Goal: Information Seeking & Learning: Find specific fact

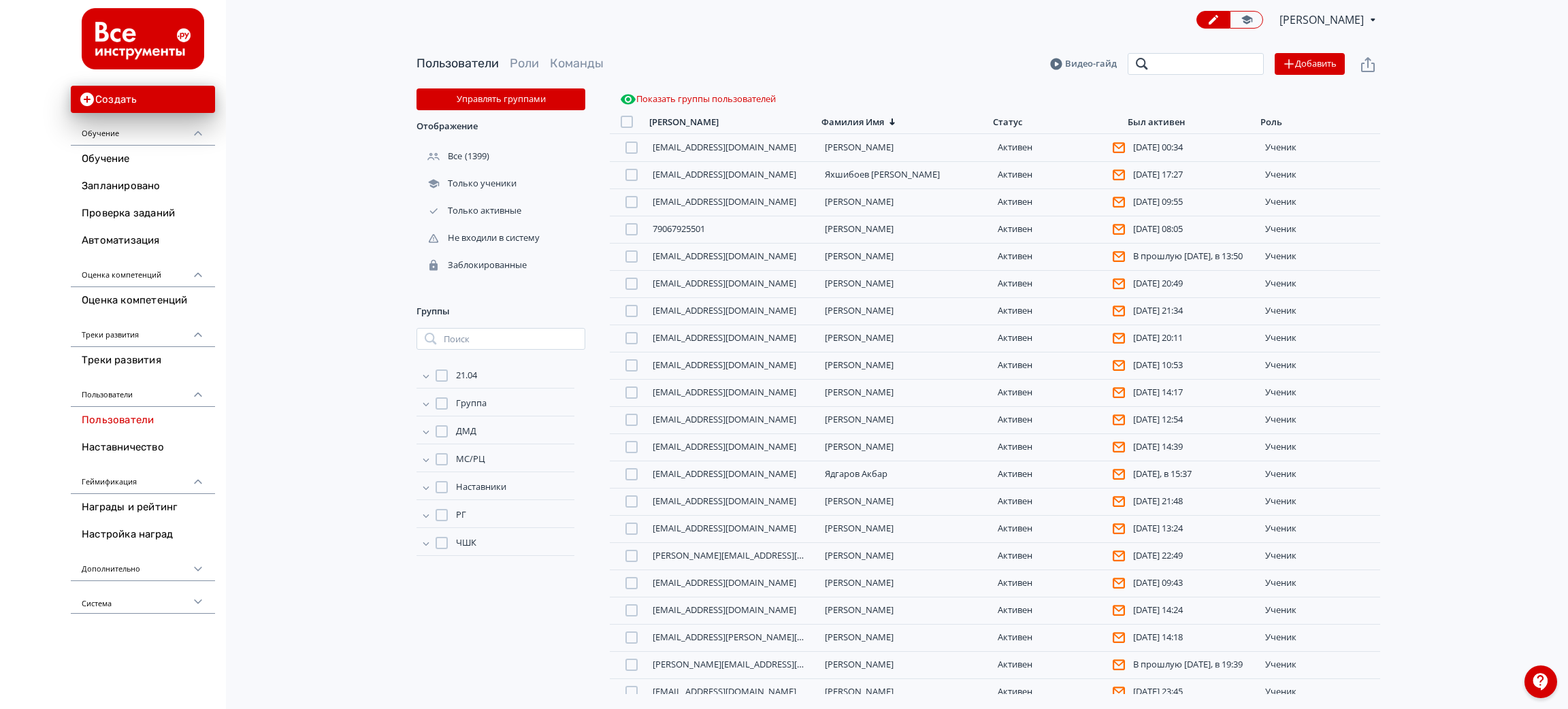
click at [1164, 57] on input "search" at bounding box center [1195, 64] width 136 height 22
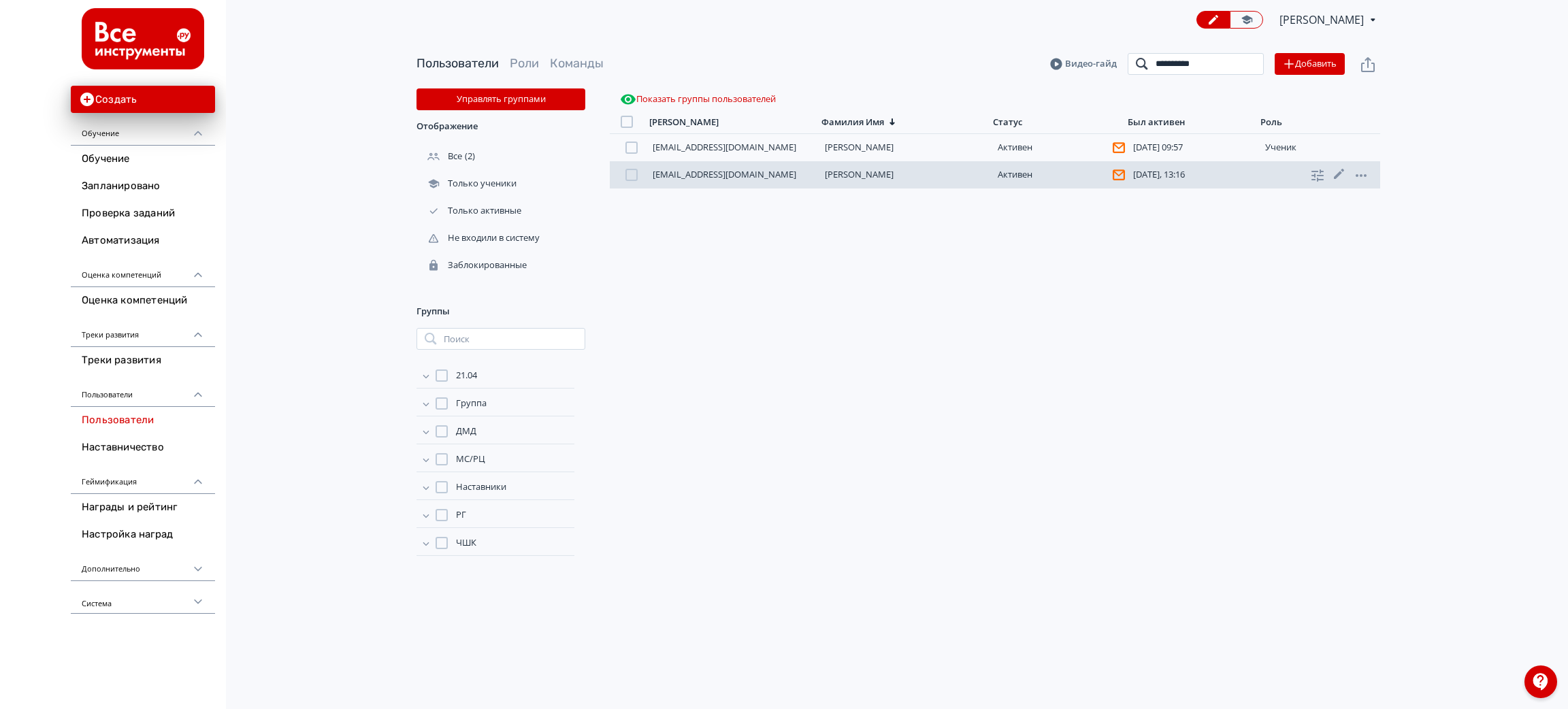
type input "**********"
click at [867, 173] on link "[PERSON_NAME]" at bounding box center [858, 174] width 69 height 12
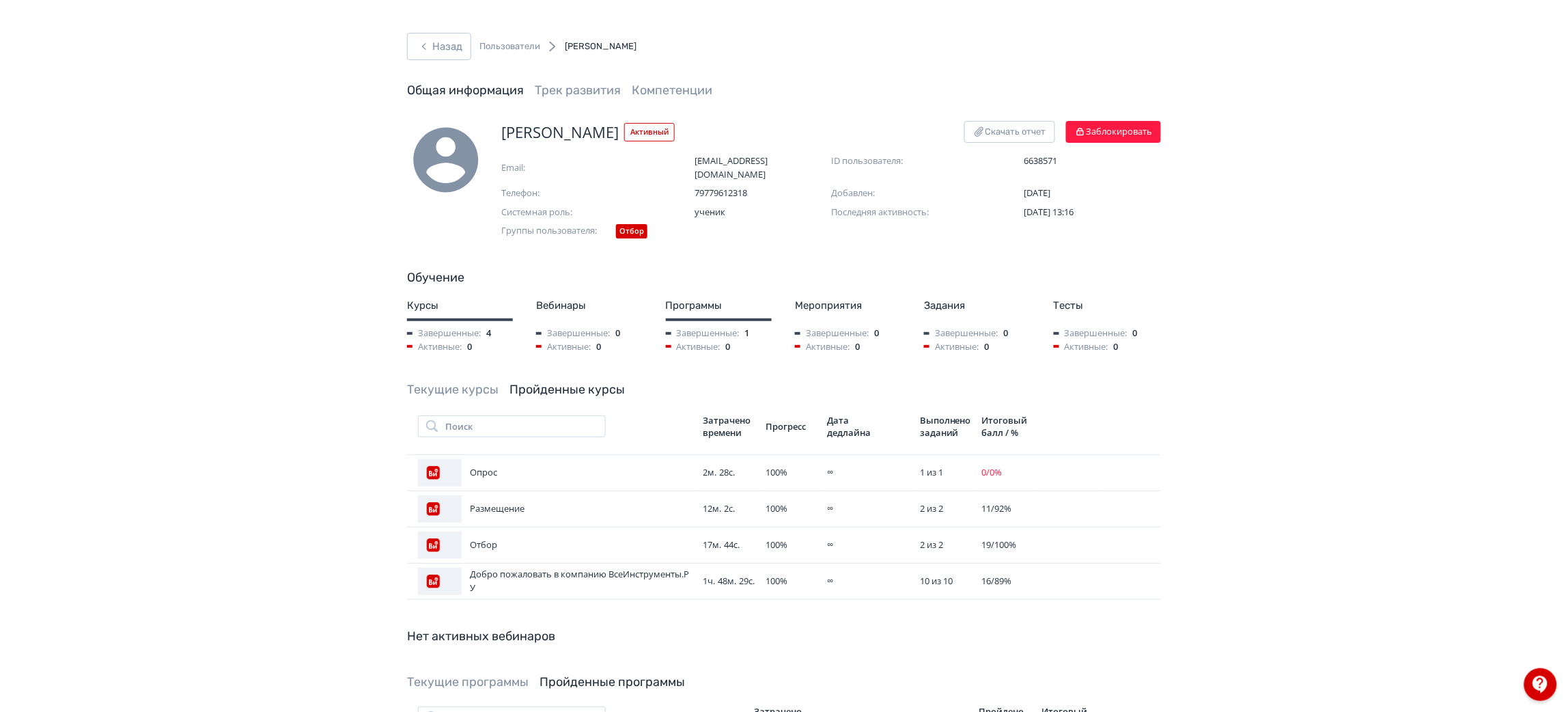
click at [570, 127] on span "[PERSON_NAME]" at bounding box center [560, 132] width 118 height 23
copy span "[PERSON_NAME]"
click at [441, 49] on button "Назад" at bounding box center [439, 46] width 64 height 27
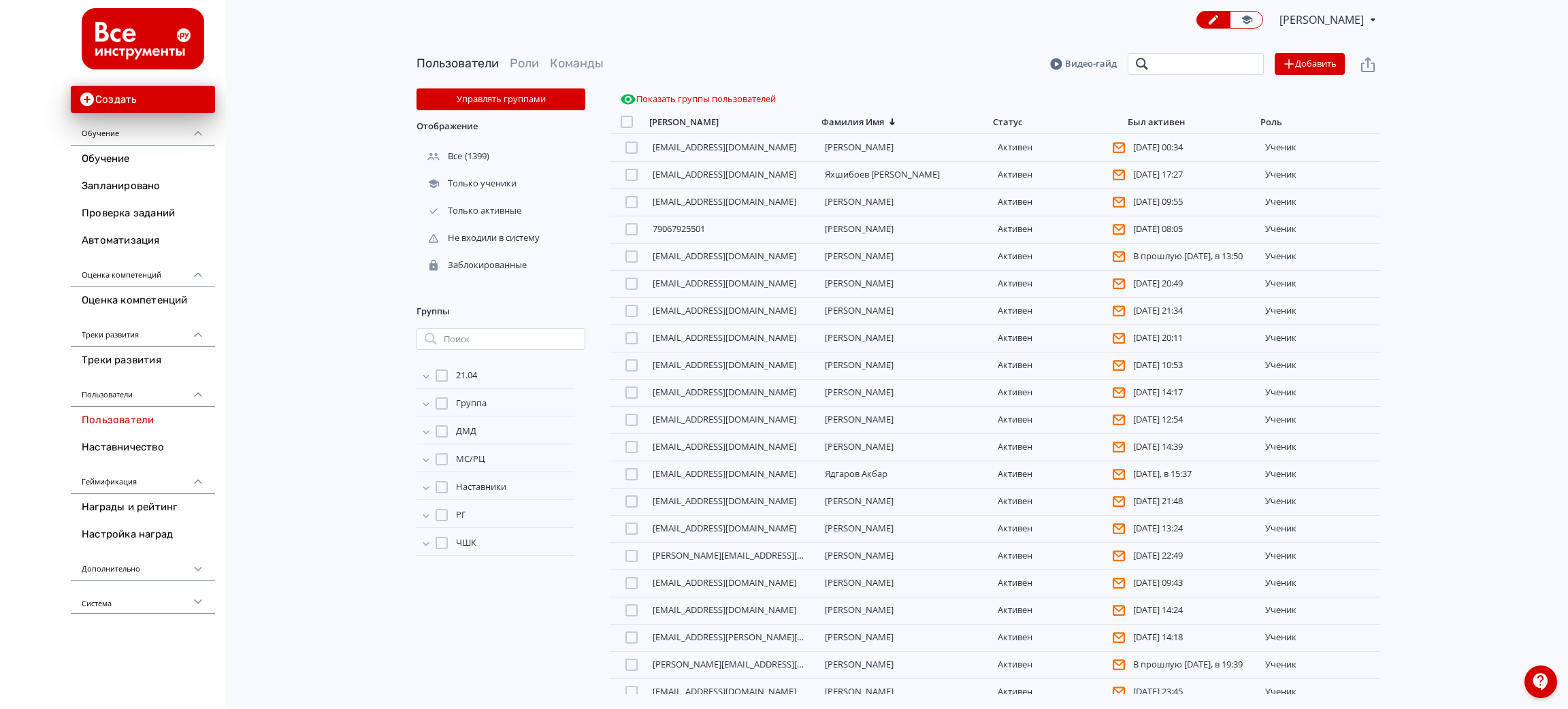
click at [1220, 66] on input "search" at bounding box center [1195, 64] width 136 height 22
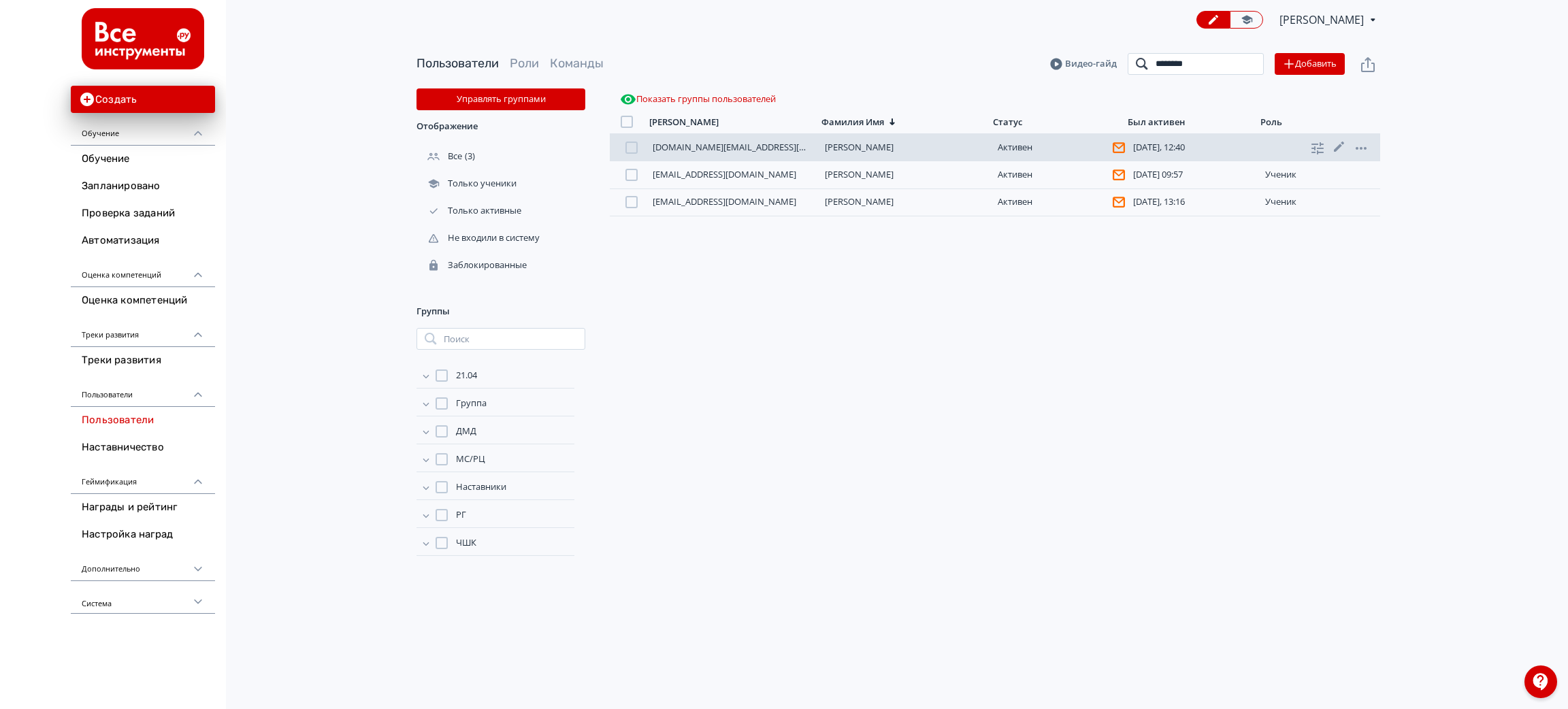
type input "*******"
click at [852, 148] on link "[PERSON_NAME]" at bounding box center [858, 147] width 69 height 12
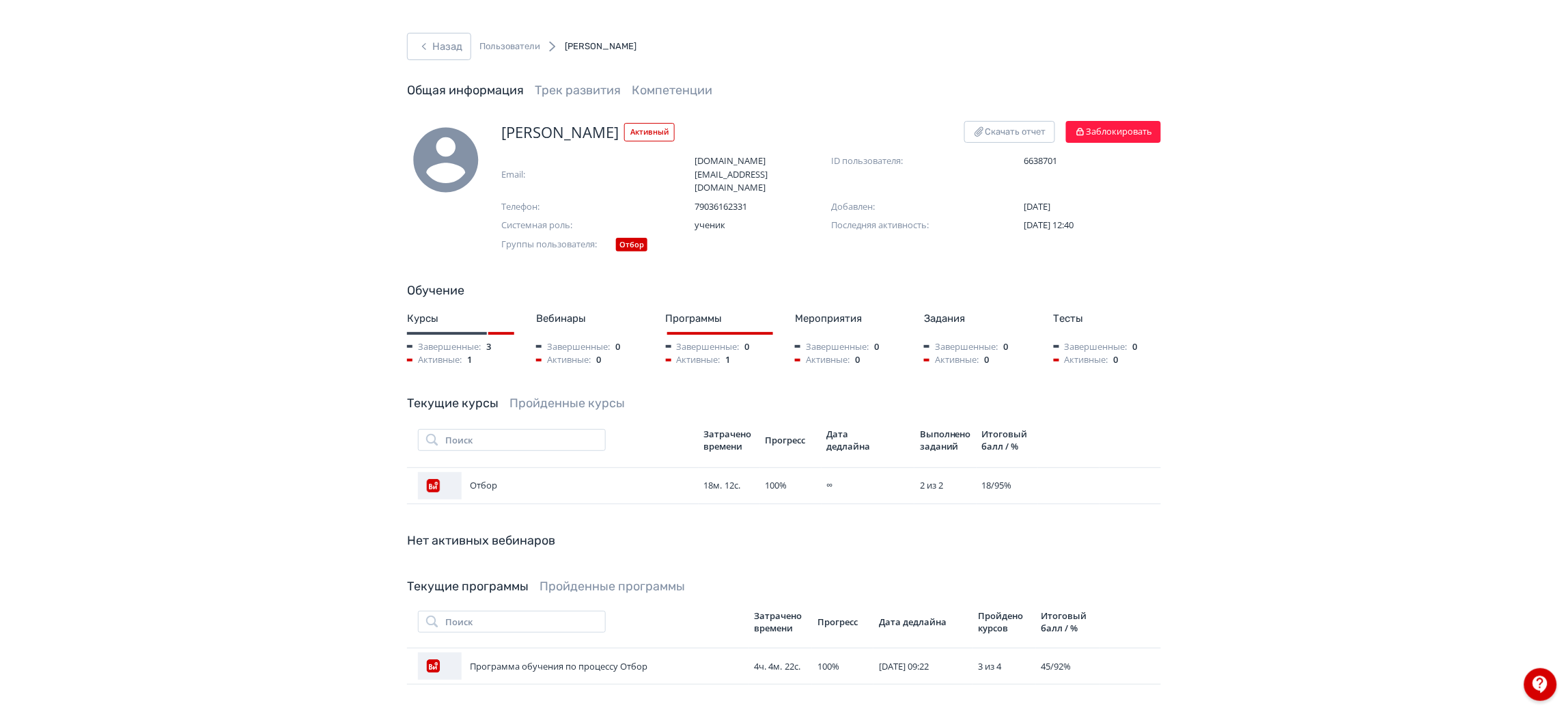
click at [555, 395] on link "Пройденные курсы" at bounding box center [567, 402] width 116 height 15
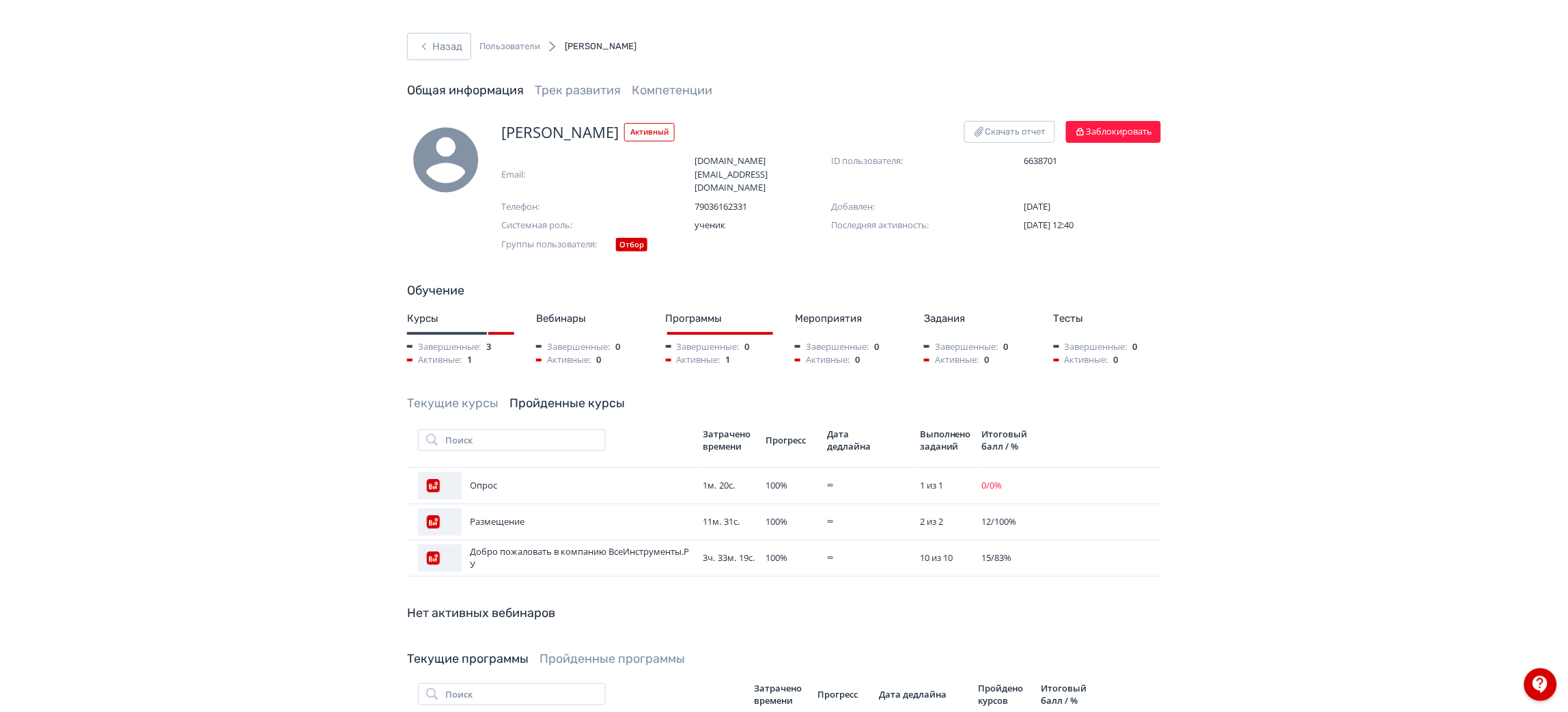
click at [453, 395] on link "Текущие курсы" at bounding box center [453, 402] width 92 height 15
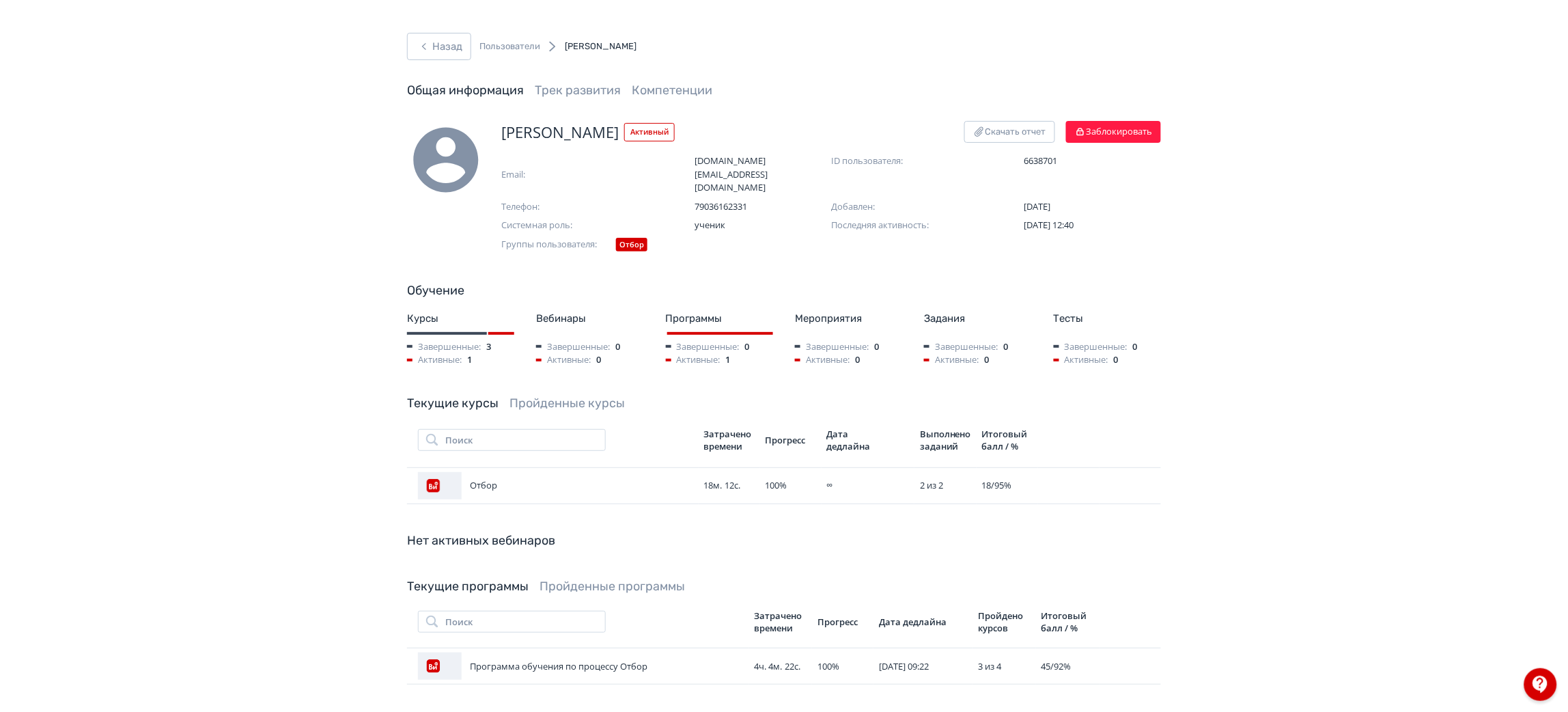
click at [602, 133] on span "[PERSON_NAME]" at bounding box center [560, 132] width 118 height 23
copy span "[PERSON_NAME]"
click at [447, 51] on button "Назад" at bounding box center [439, 46] width 64 height 27
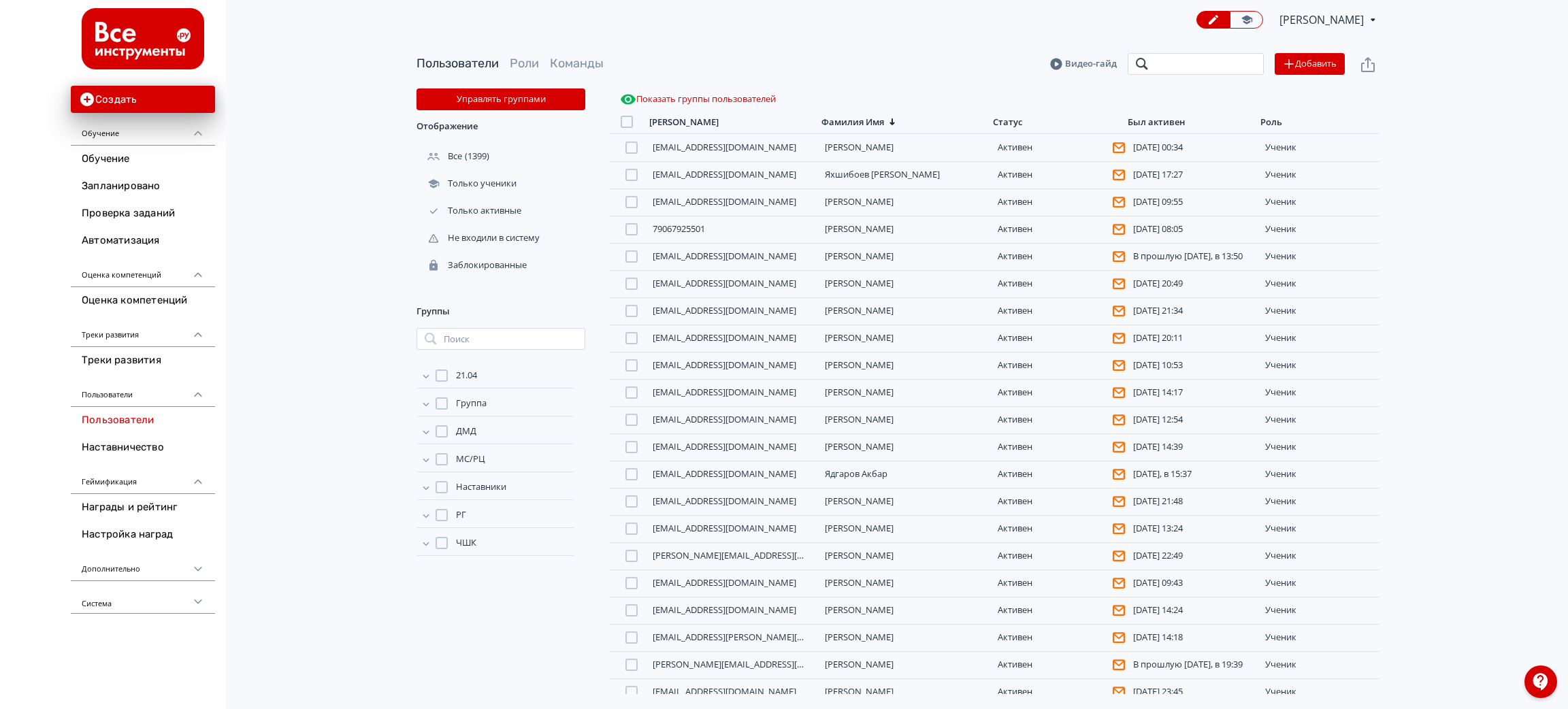
drag, startPoint x: 1172, startPoint y: 71, endPoint x: 1178, endPoint y: 64, distance: 9.2
click at [1172, 71] on input "search" at bounding box center [1195, 64] width 136 height 22
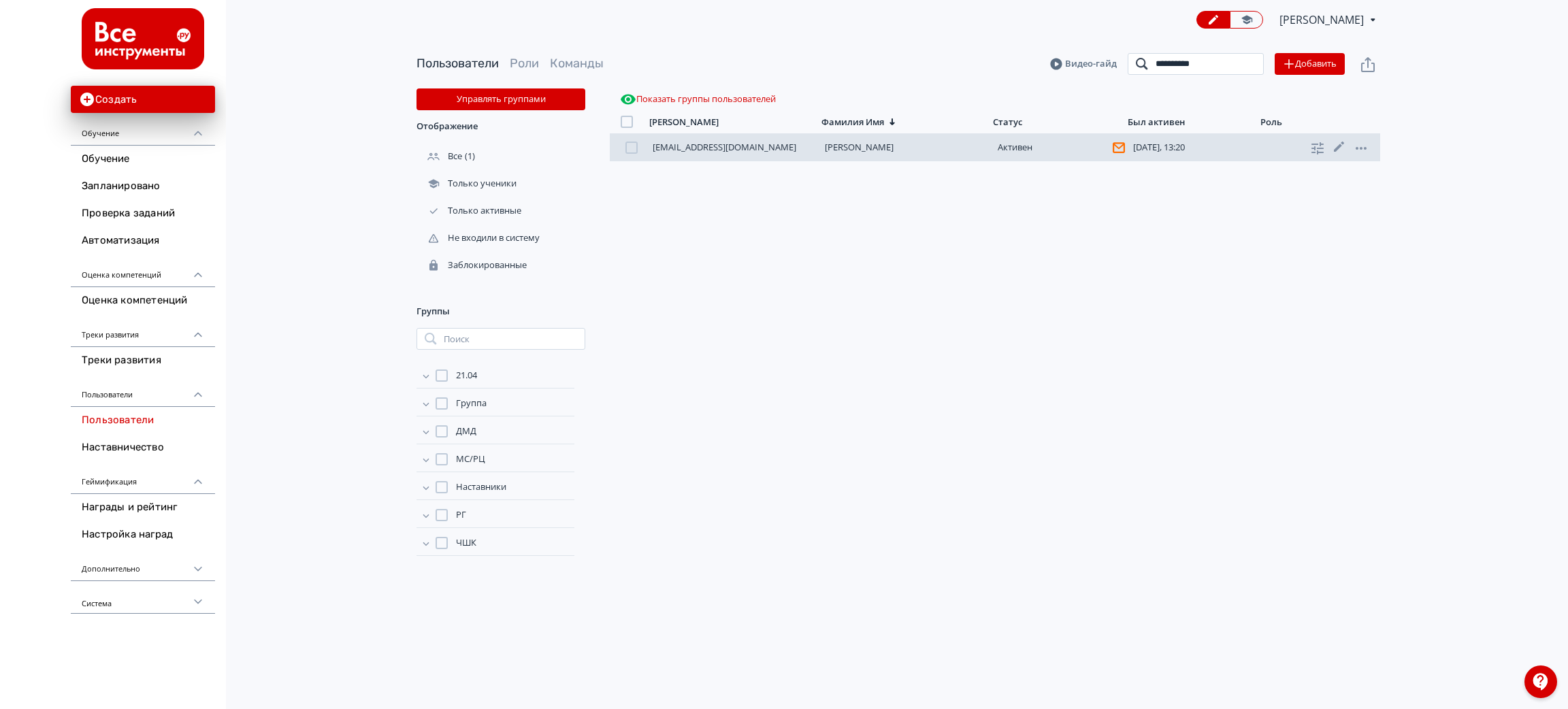
type input "**********"
click at [854, 141] on link "[PERSON_NAME]" at bounding box center [858, 147] width 69 height 12
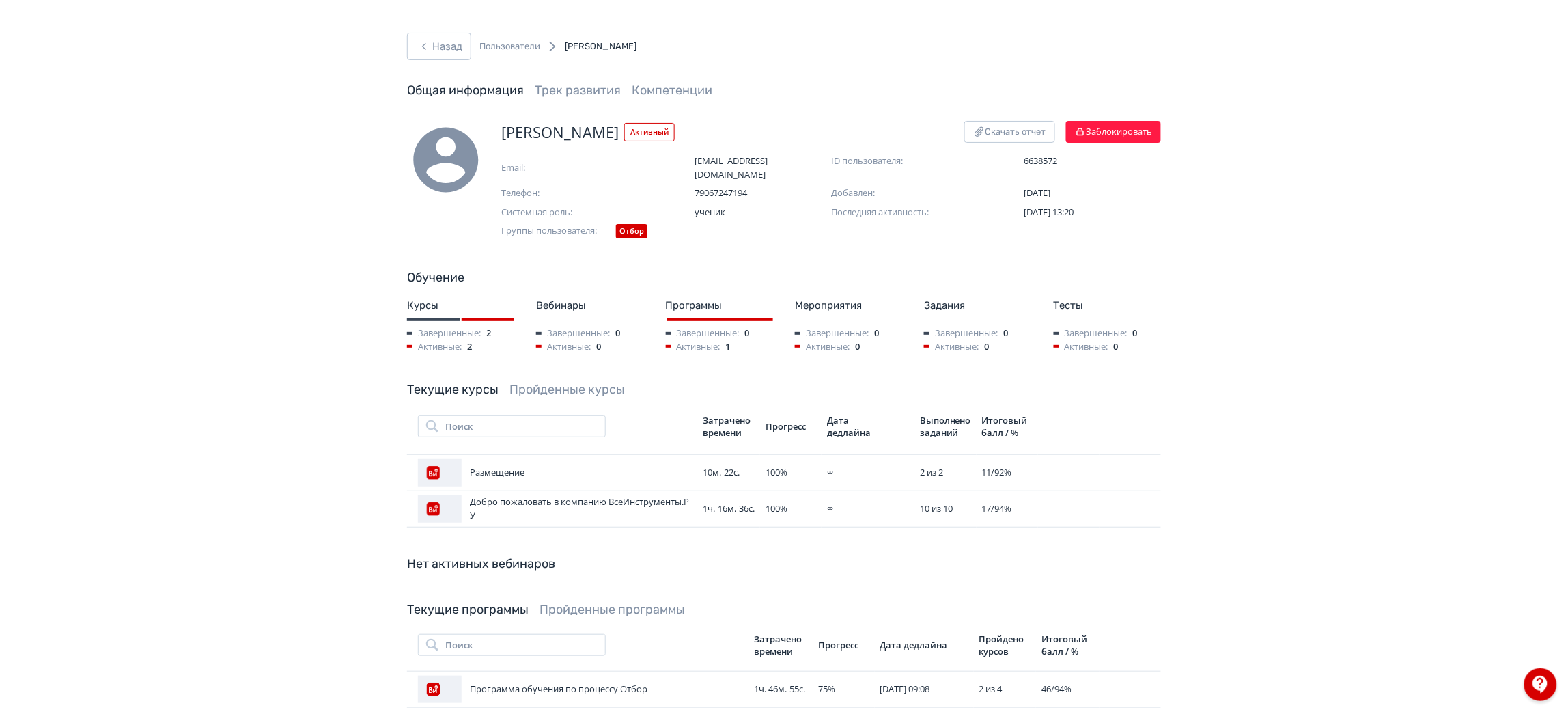
click at [540, 382] on link "Пройденные курсы" at bounding box center [567, 389] width 116 height 15
click at [453, 382] on link "Текущие курсы" at bounding box center [453, 389] width 92 height 15
drag, startPoint x: 588, startPoint y: 119, endPoint x: 589, endPoint y: 133, distance: 14.0
click at [589, 122] on div "Назад Пользователи [PERSON_NAME] информация Трек развития Компетенции [PERSON_N…" at bounding box center [784, 452] width 1568 height 906
click at [589, 135] on span "[PERSON_NAME]" at bounding box center [560, 132] width 118 height 23
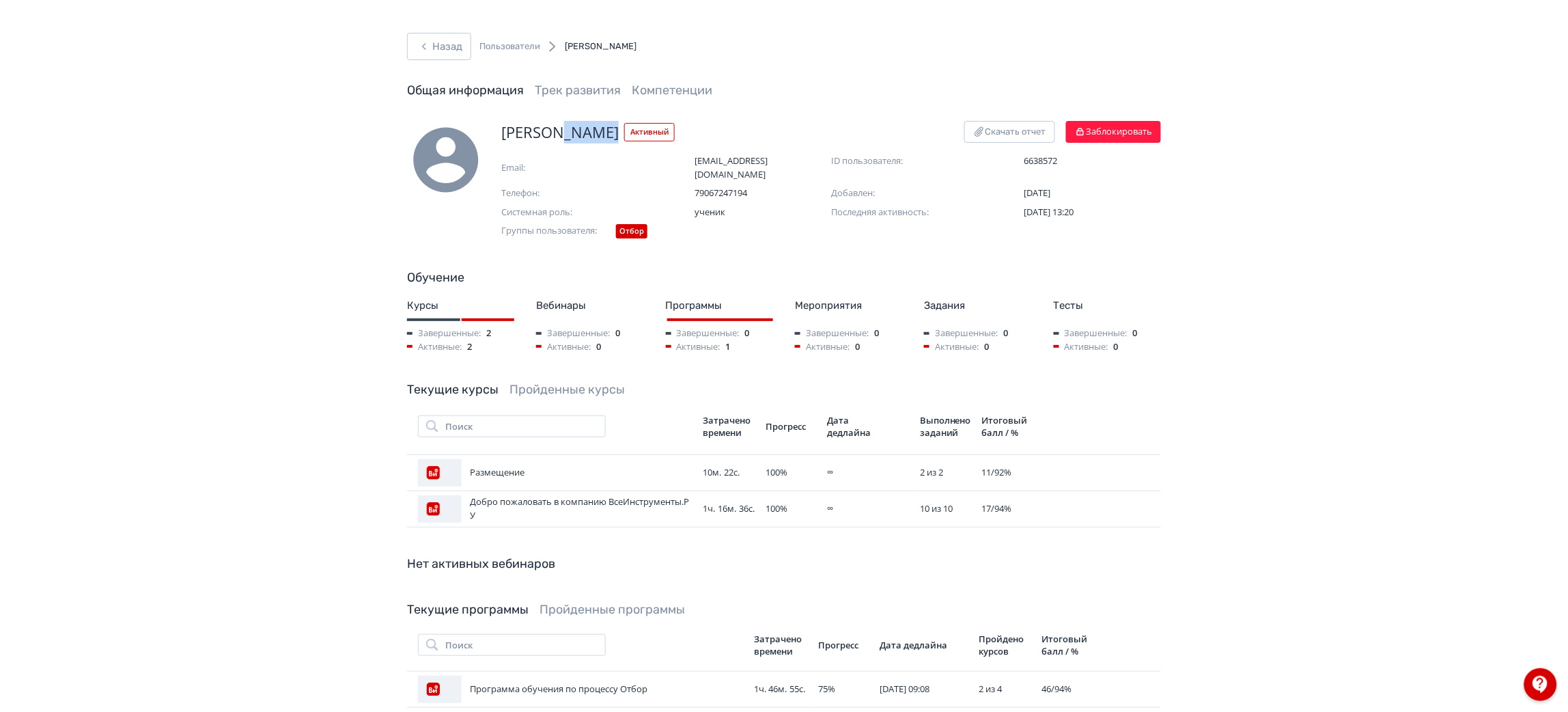
click at [589, 135] on span "[PERSON_NAME]" at bounding box center [560, 132] width 118 height 23
click at [446, 47] on button "Назад" at bounding box center [439, 46] width 64 height 27
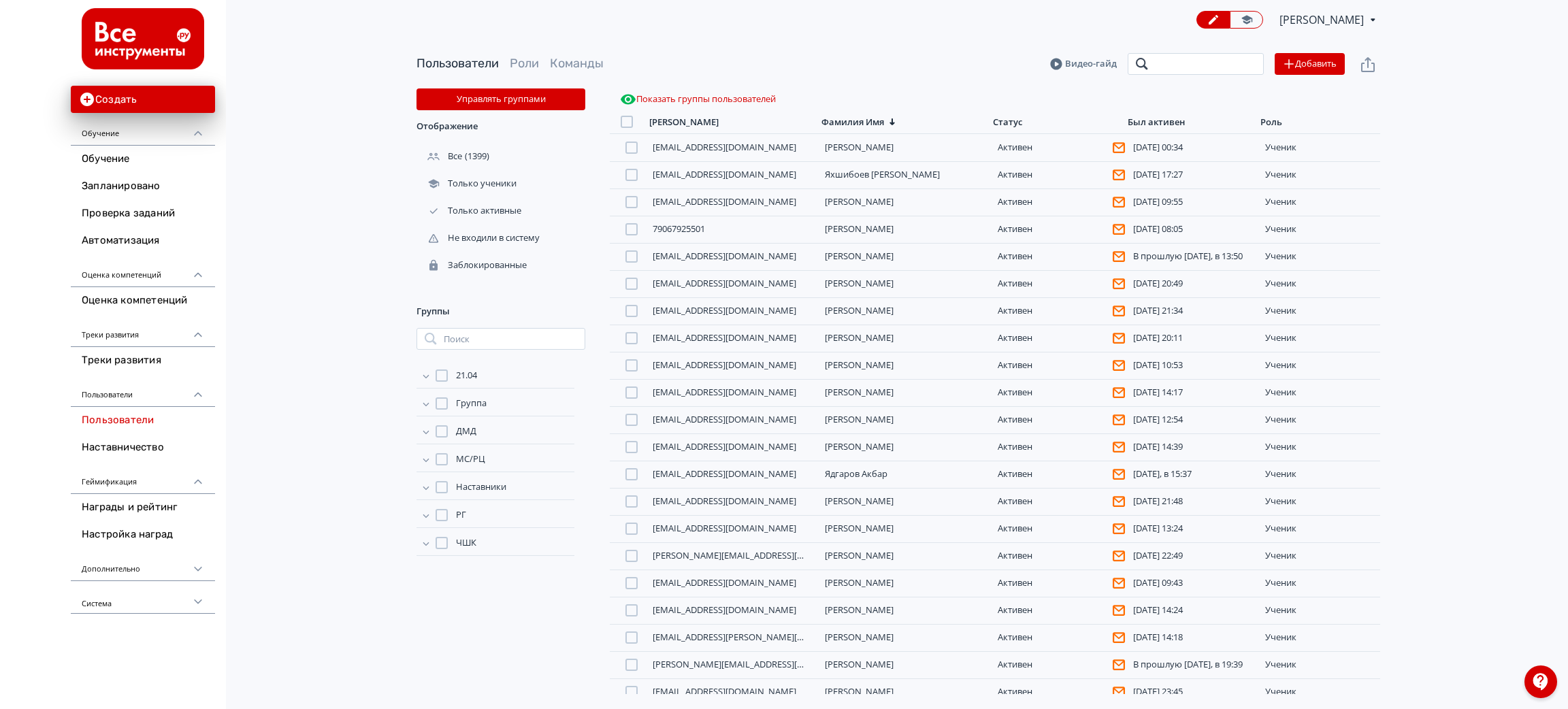
click at [1179, 68] on input "search" at bounding box center [1195, 64] width 136 height 22
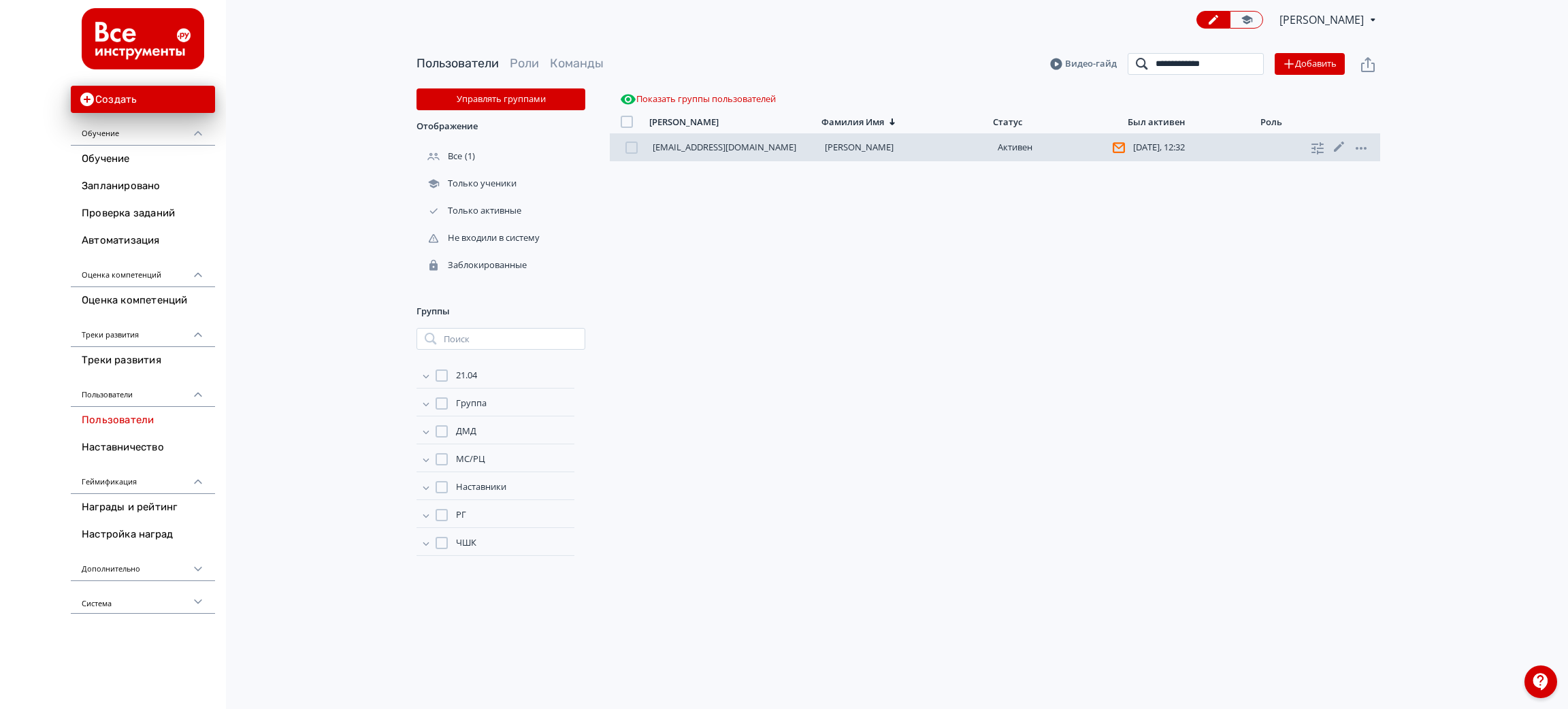
type input "**********"
click at [879, 151] on link "[PERSON_NAME]" at bounding box center [858, 147] width 69 height 12
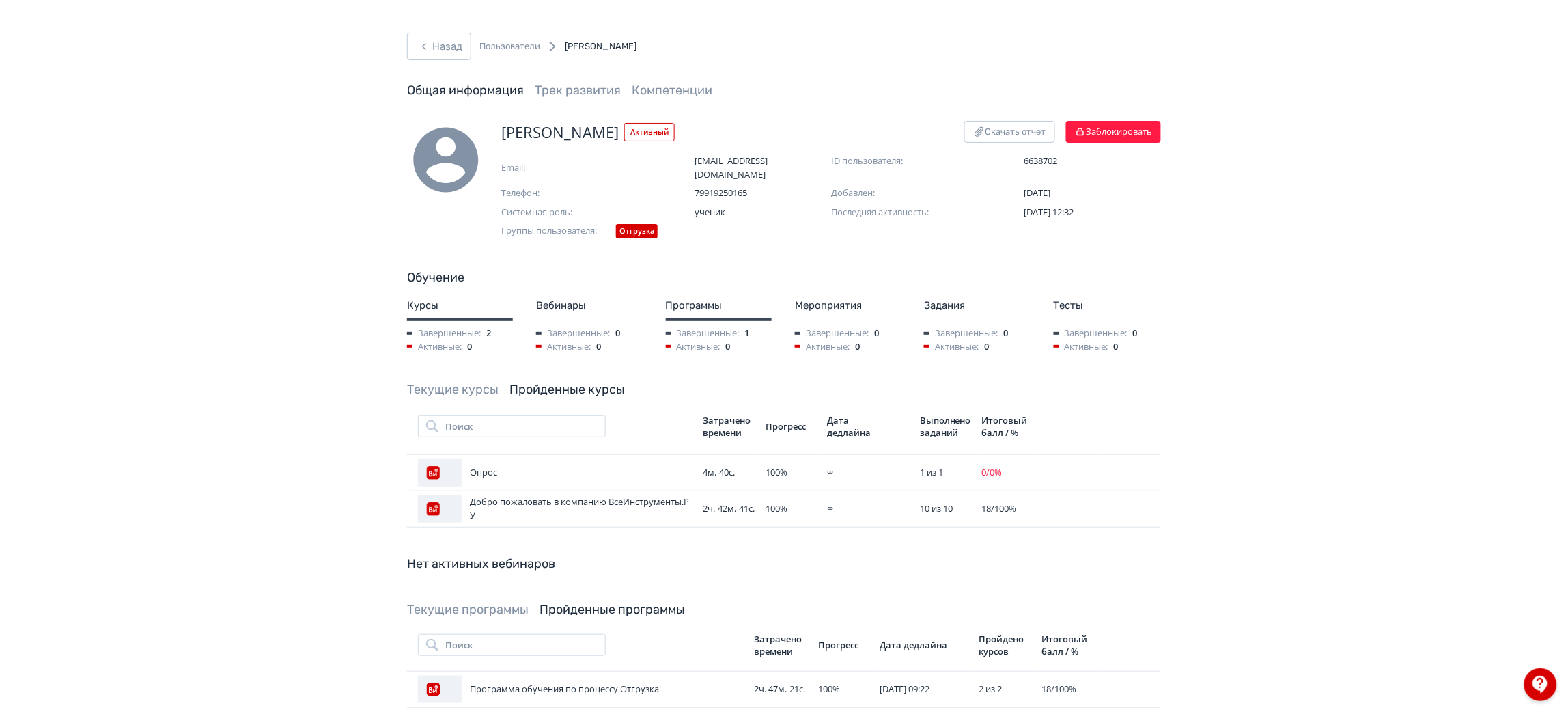
drag, startPoint x: 543, startPoint y: 381, endPoint x: 539, endPoint y: 371, distance: 10.8
click at [540, 382] on link "Пройденные курсы" at bounding box center [567, 389] width 116 height 15
click at [476, 382] on link "Текущие курсы" at bounding box center [453, 389] width 92 height 15
click at [579, 125] on span "[PERSON_NAME]" at bounding box center [560, 132] width 118 height 23
click at [585, 131] on span "[PERSON_NAME]" at bounding box center [560, 132] width 118 height 23
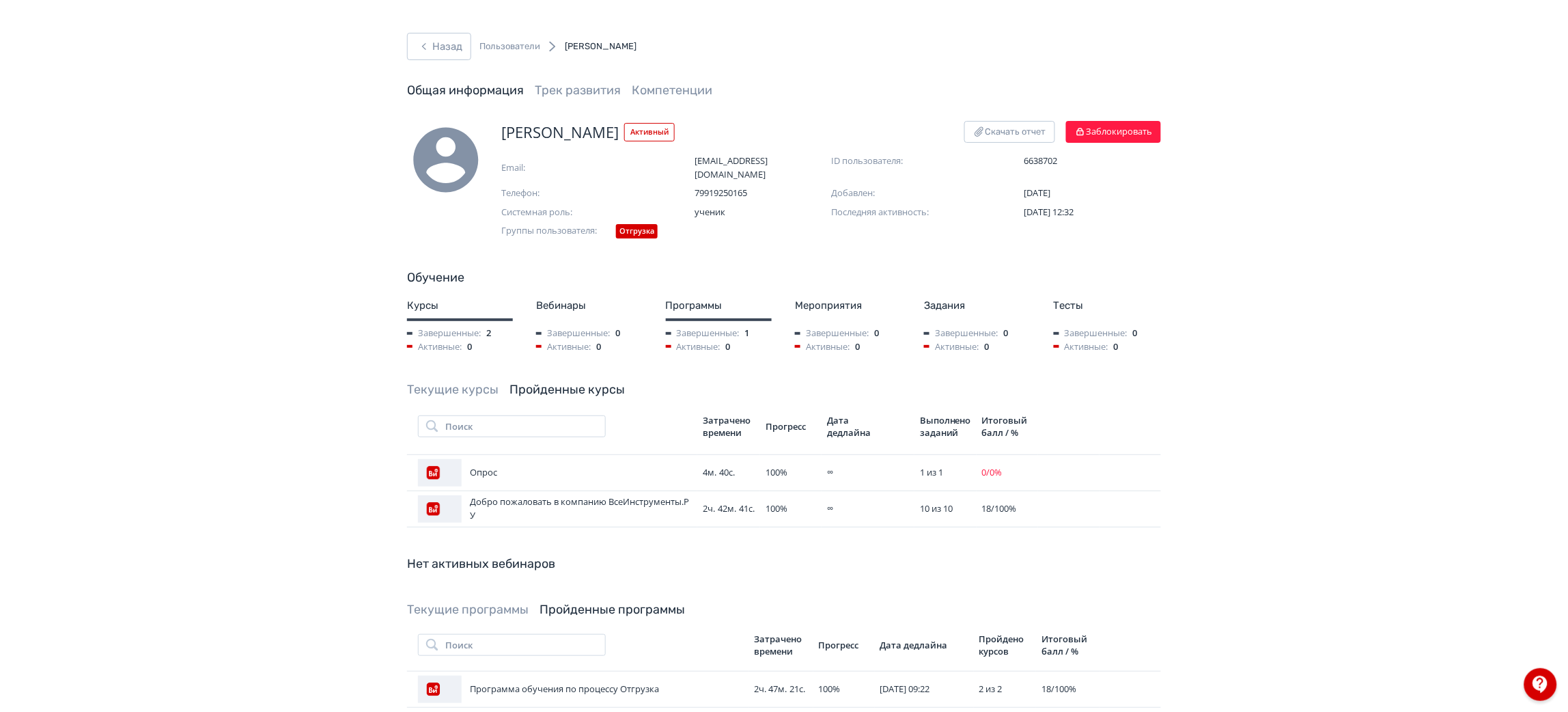
click at [585, 131] on span "[PERSON_NAME]" at bounding box center [560, 132] width 118 height 23
copy span "[PERSON_NAME]"
click at [449, 38] on button "Назад" at bounding box center [439, 46] width 64 height 27
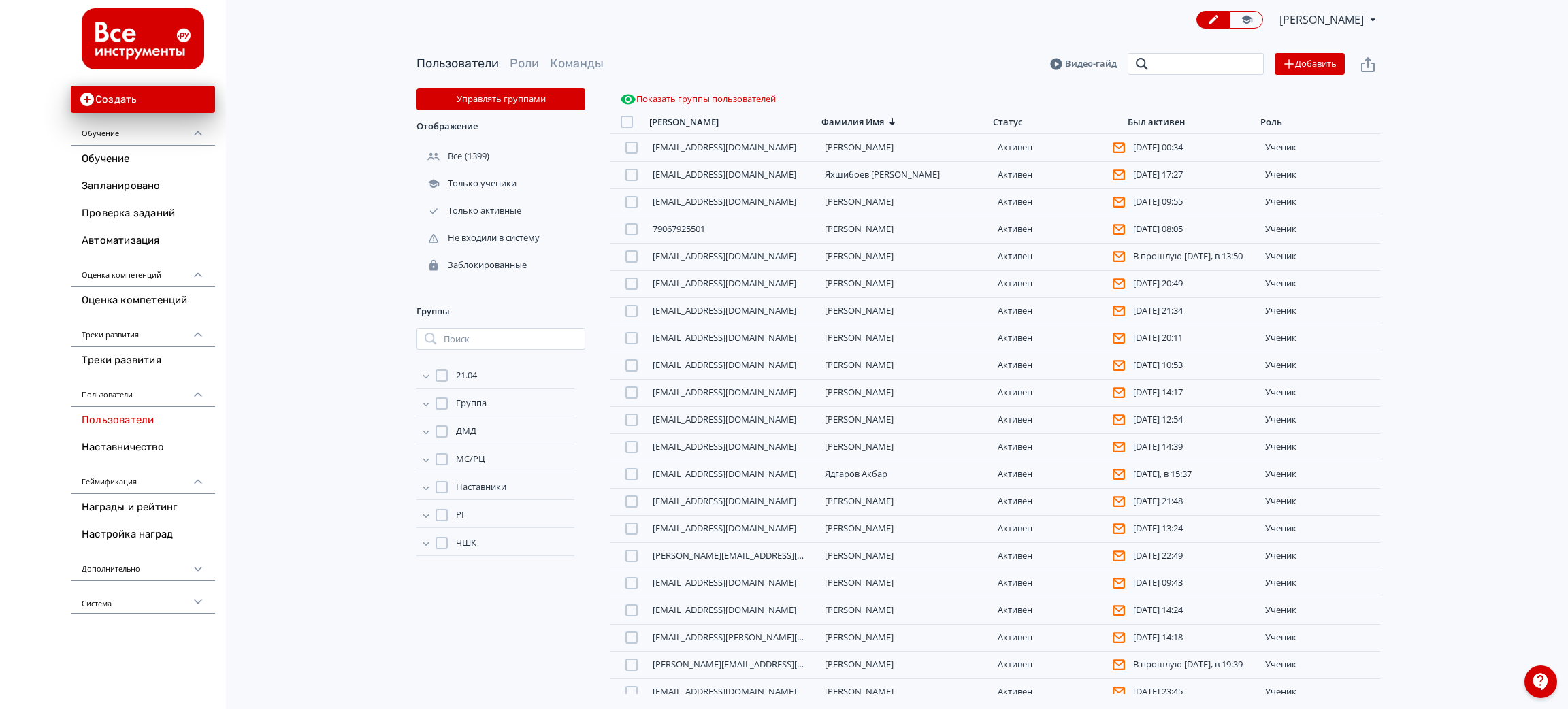
click at [1182, 72] on input "search" at bounding box center [1195, 64] width 136 height 22
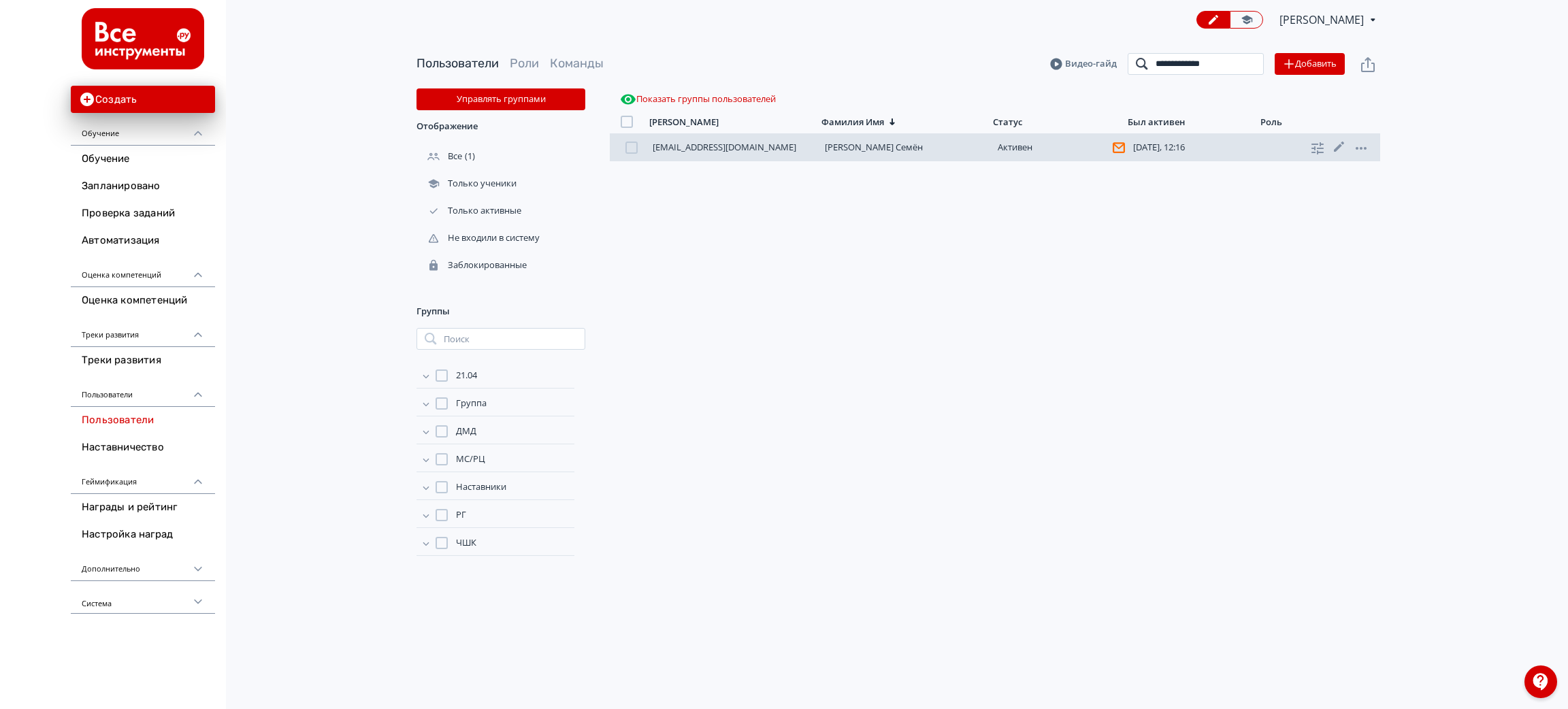
type input "**********"
click at [828, 150] on link "[PERSON_NAME] Семëн" at bounding box center [873, 147] width 98 height 12
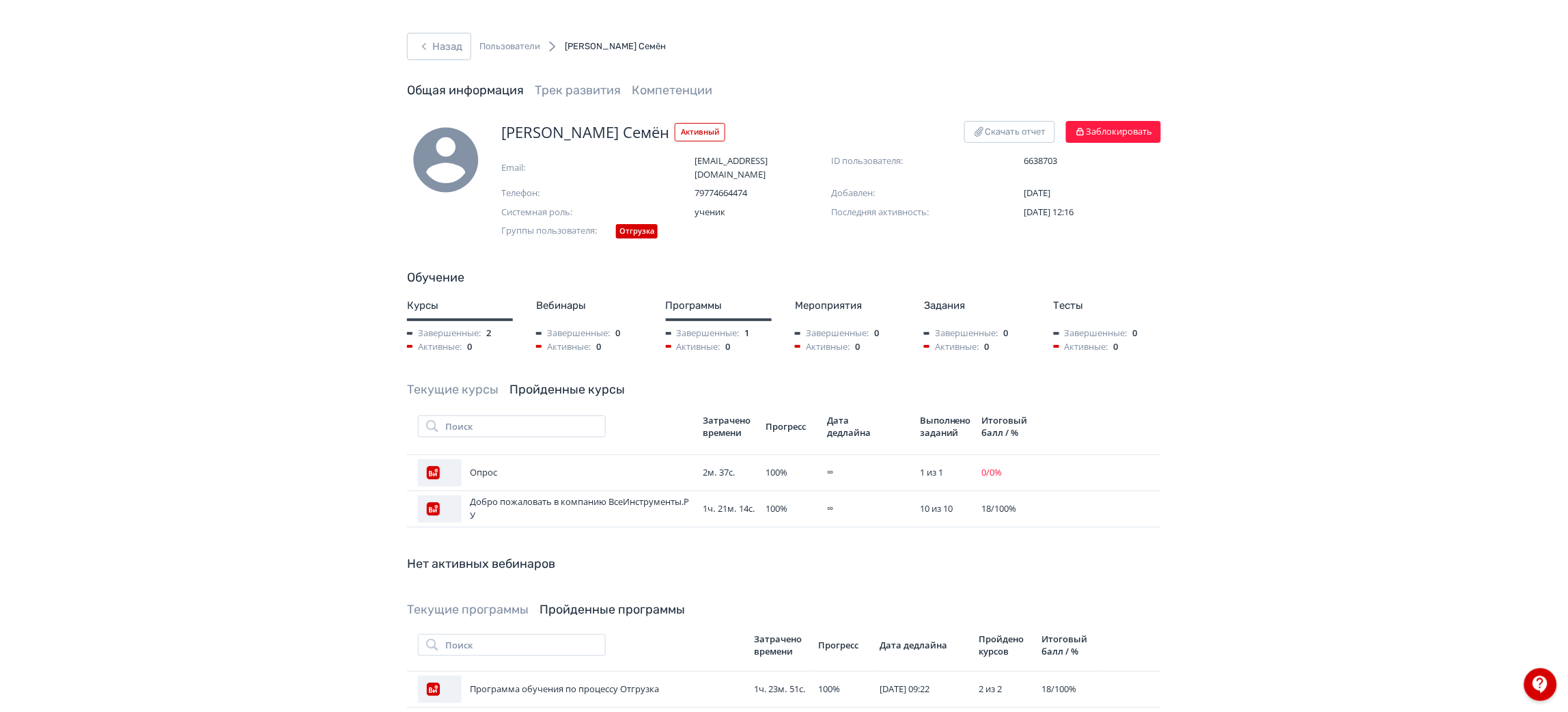
click at [466, 382] on link "Текущие курсы" at bounding box center [453, 389] width 92 height 15
click at [583, 130] on span "[PERSON_NAME] Семëн" at bounding box center [585, 132] width 168 height 23
copy span "[PERSON_NAME] Семëн"
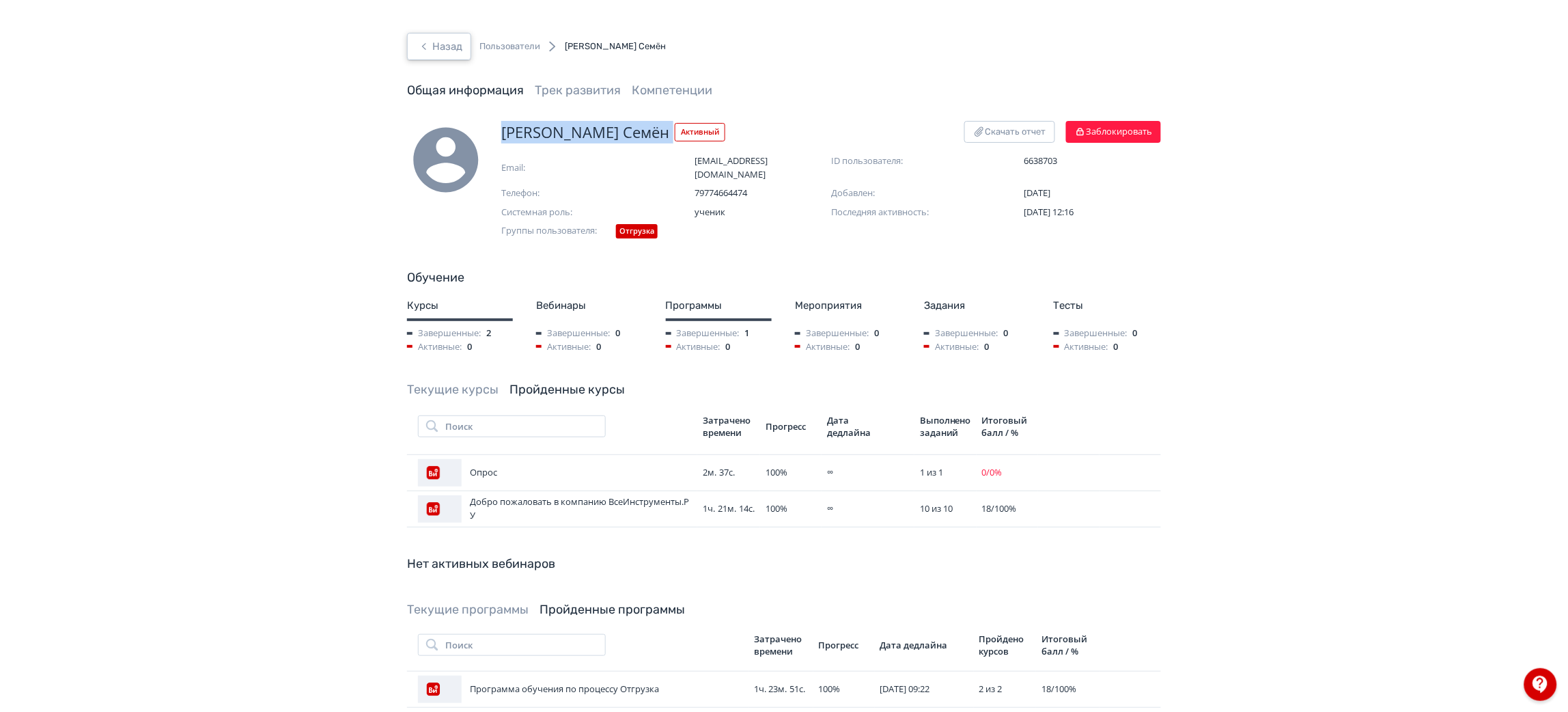
click at [441, 34] on button "Назад" at bounding box center [439, 46] width 64 height 27
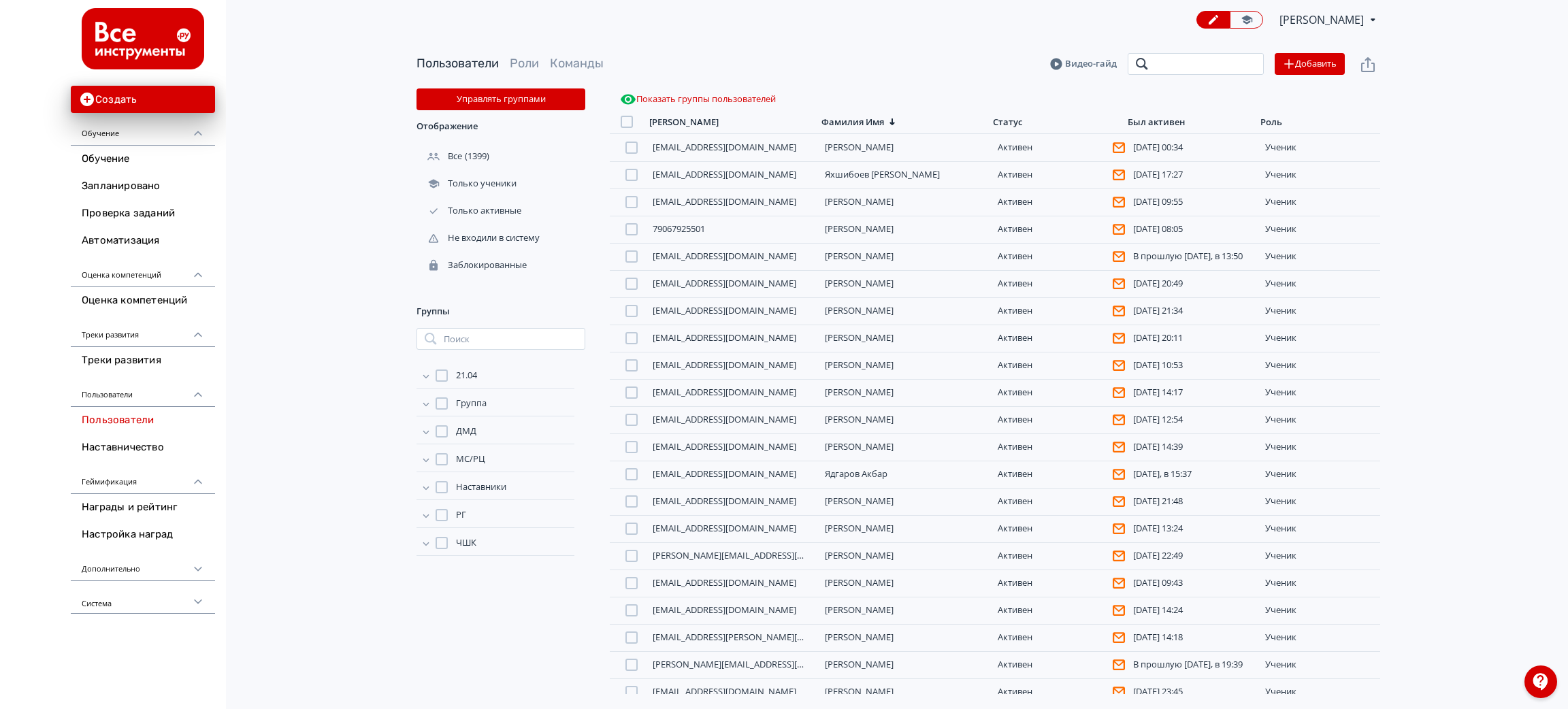
click at [1187, 61] on input "search" at bounding box center [1195, 64] width 136 height 22
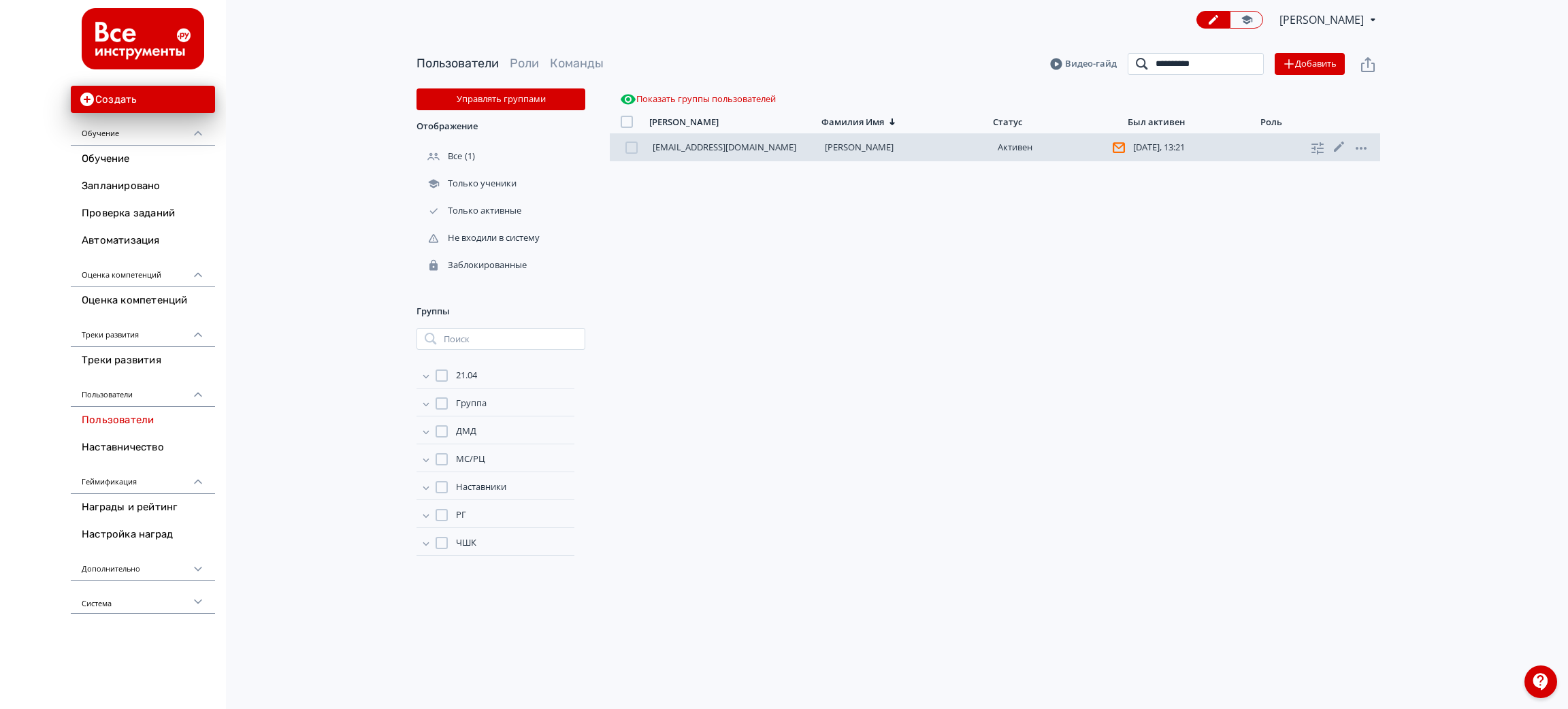
type input "**********"
click at [871, 149] on link "[PERSON_NAME]" at bounding box center [858, 147] width 69 height 12
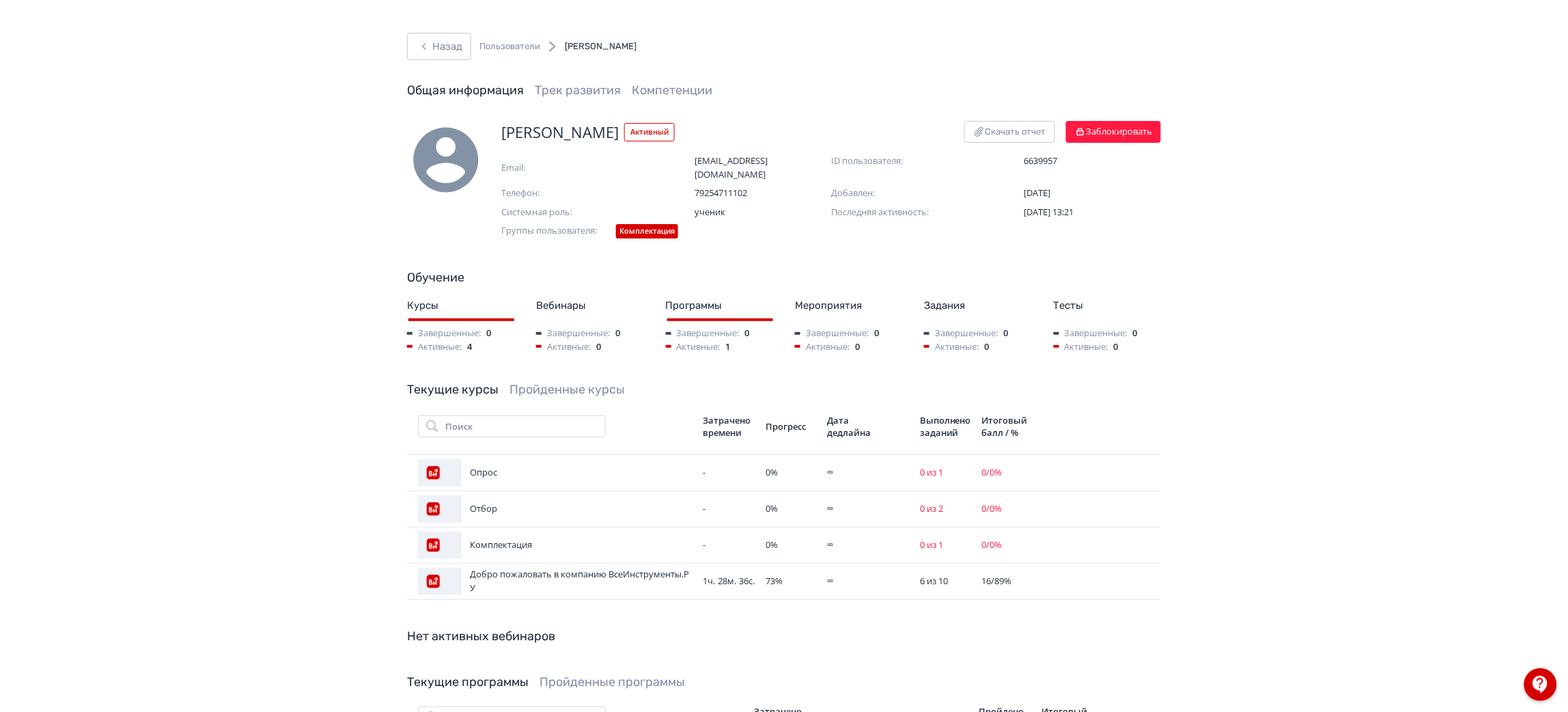
click at [589, 127] on span "[PERSON_NAME]" at bounding box center [560, 132] width 118 height 23
copy span "[PERSON_NAME]"
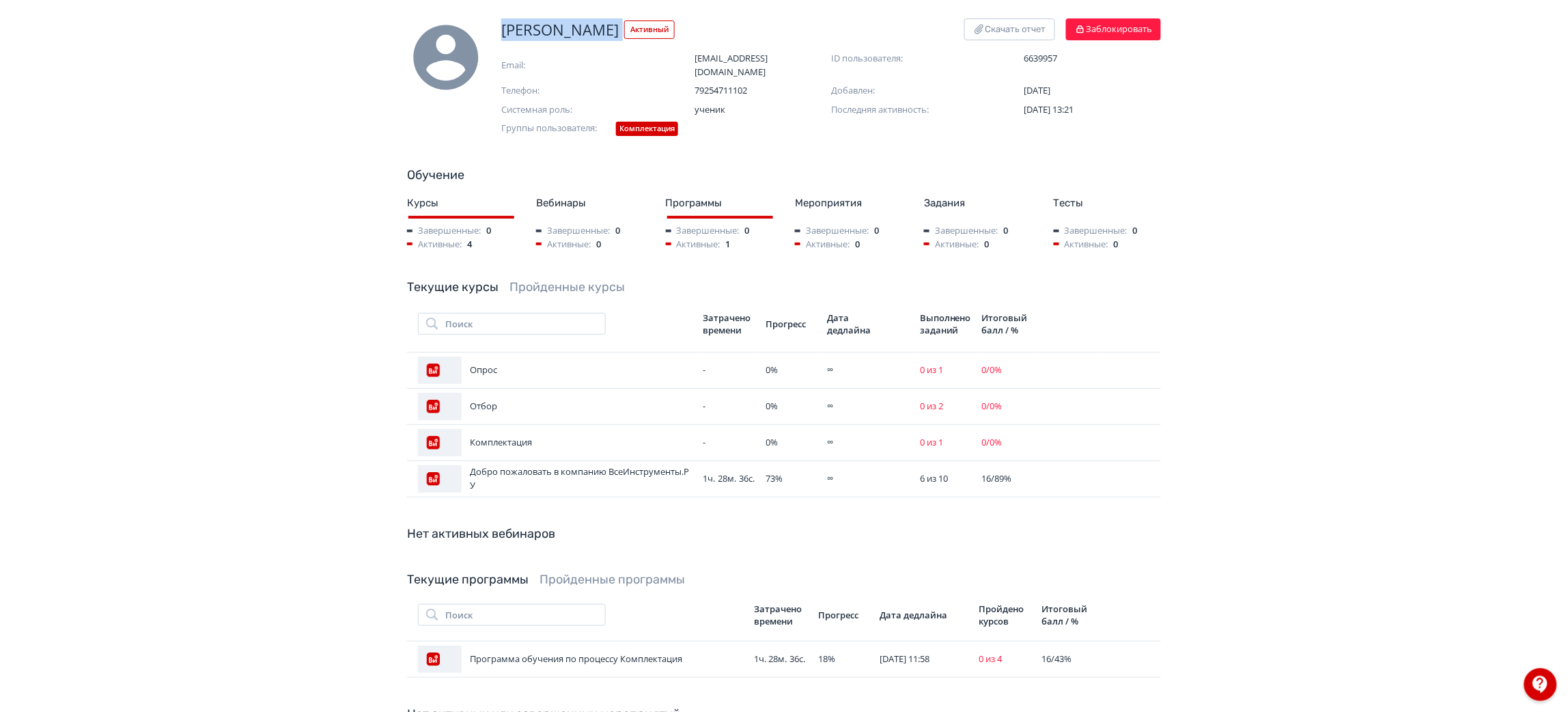
copy span "[PERSON_NAME]"
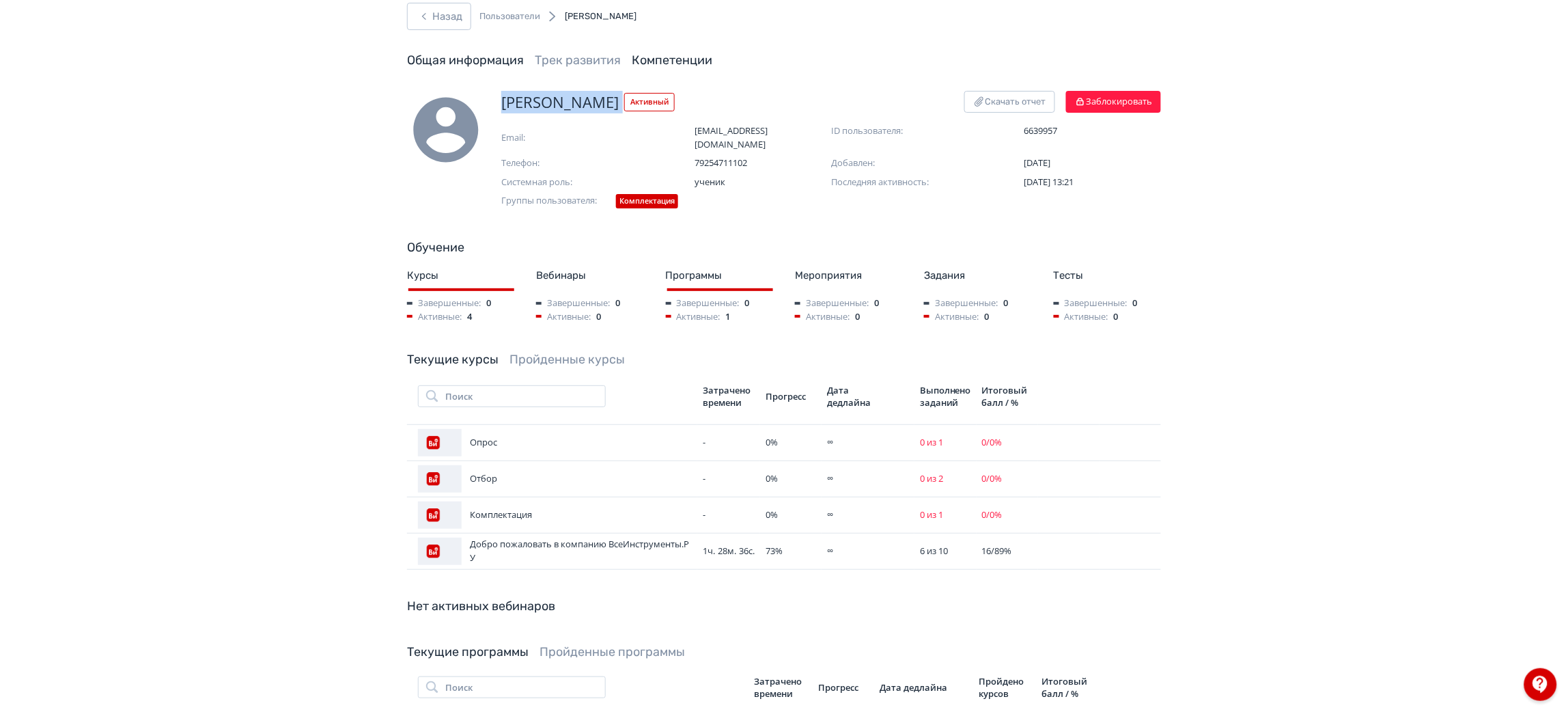
scroll to position [0, 0]
